Goal: Task Accomplishment & Management: Manage account settings

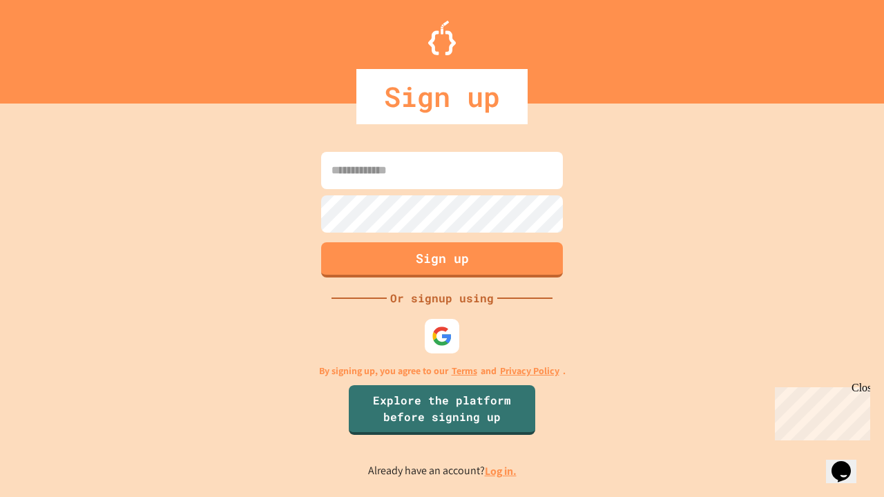
click at [501, 471] on link "Log in." at bounding box center [501, 471] width 32 height 14
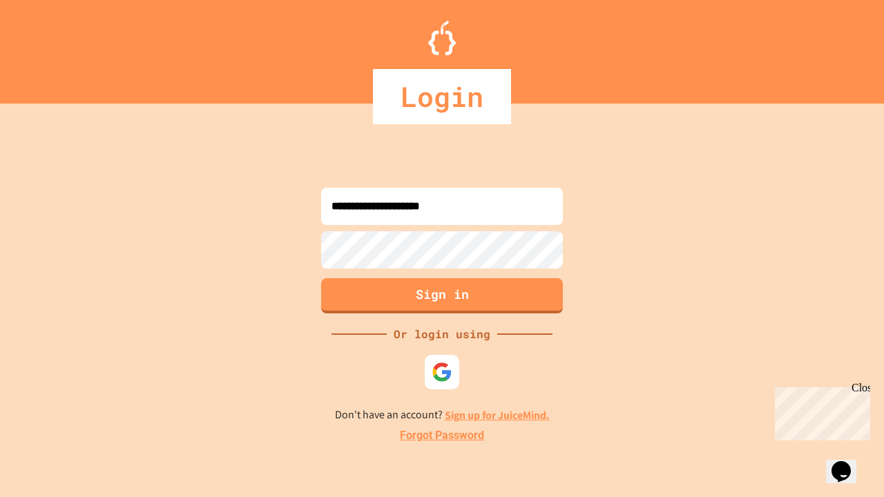
type input "**********"
